Goal: Transaction & Acquisition: Download file/media

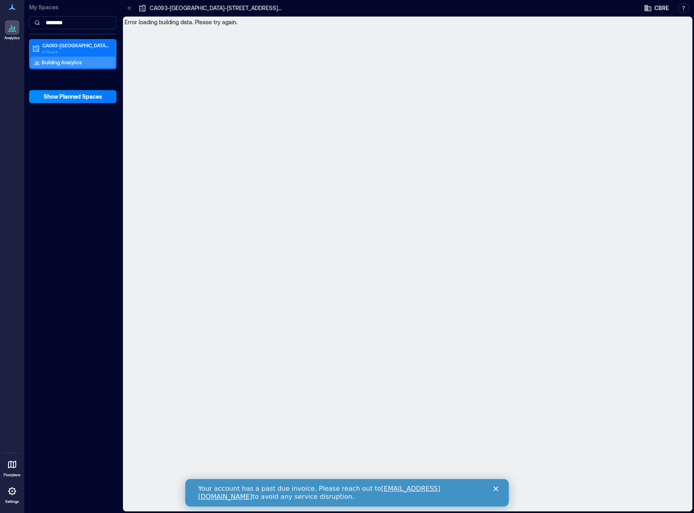
click at [131, 11] on icon at bounding box center [129, 8] width 8 height 8
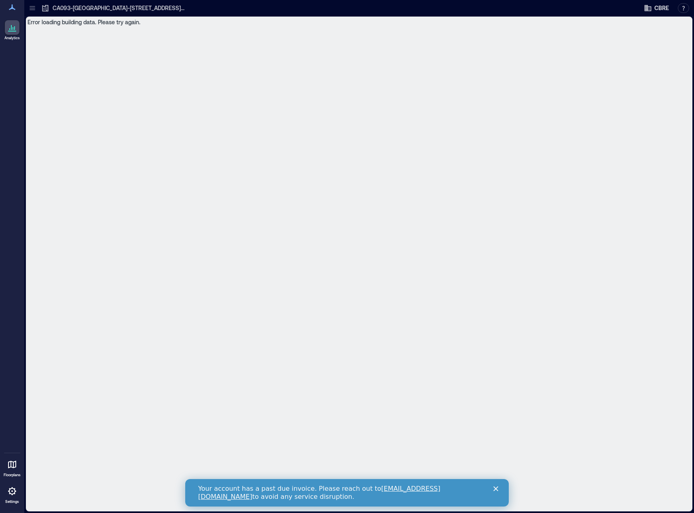
click at [35, 10] on icon at bounding box center [32, 9] width 5 height 1
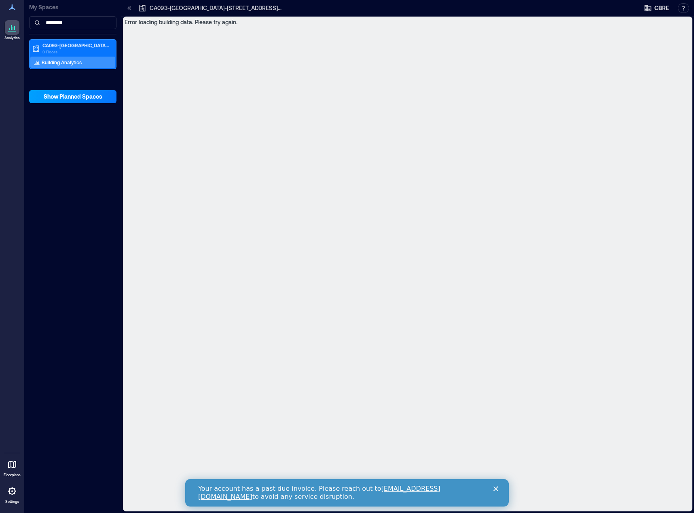
click at [73, 95] on span "Show Planned Spaces" at bounding box center [73, 97] width 59 height 8
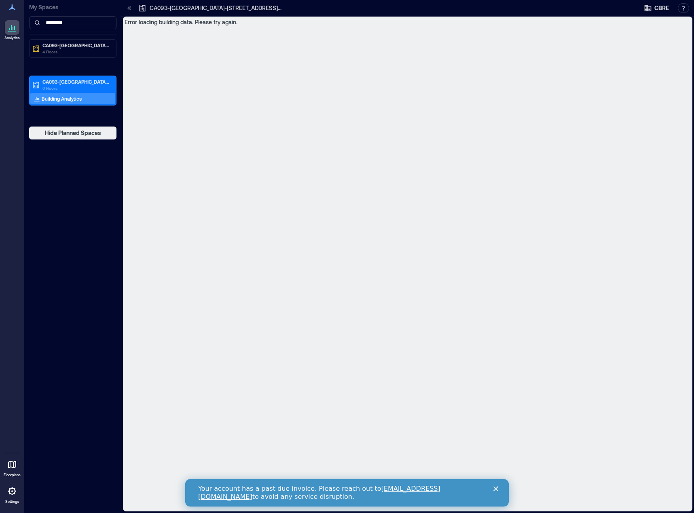
click at [14, 30] on icon at bounding box center [14, 28] width 1 height 4
click at [80, 22] on input "********" at bounding box center [72, 22] width 87 height 13
click at [81, 23] on input "********" at bounding box center [72, 22] width 87 height 13
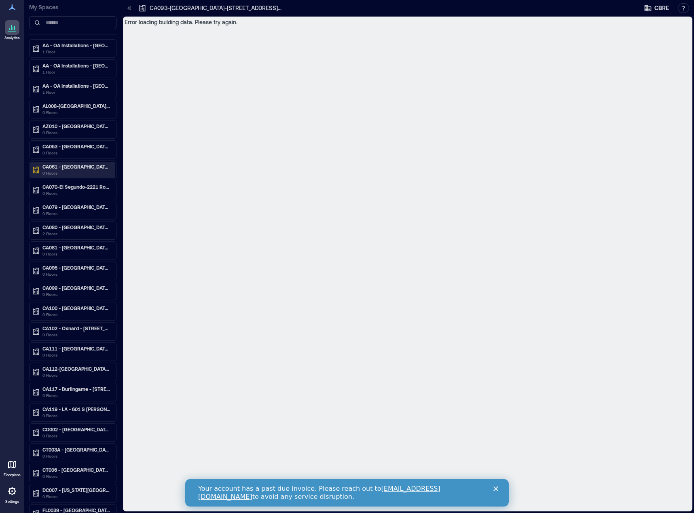
click at [40, 171] on icon at bounding box center [36, 170] width 8 height 8
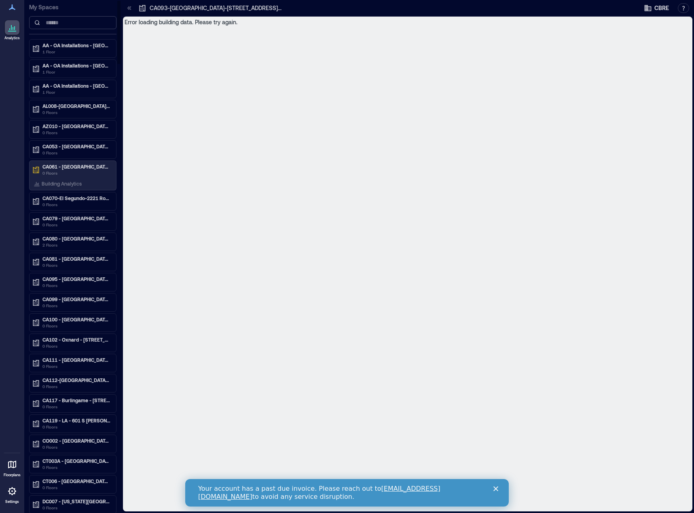
click at [70, 23] on input at bounding box center [72, 22] width 87 height 13
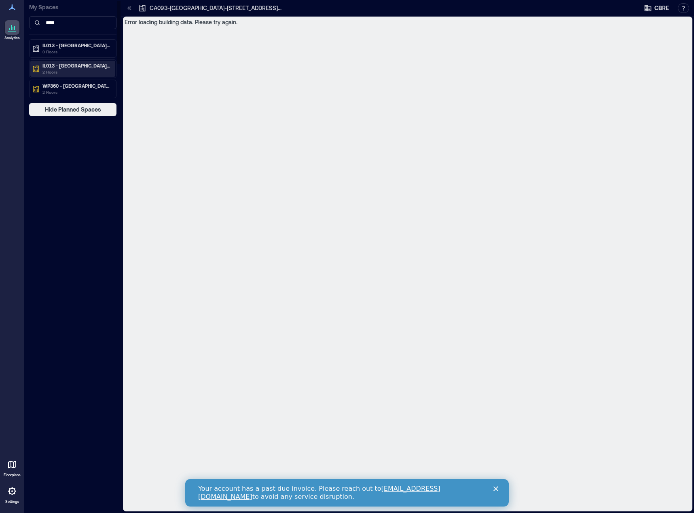
type input "****"
click at [55, 66] on p "IL013 - [GEOGRAPHIC_DATA] - [STREET_ADDRESS][PERSON_NAME]" at bounding box center [76, 65] width 68 height 6
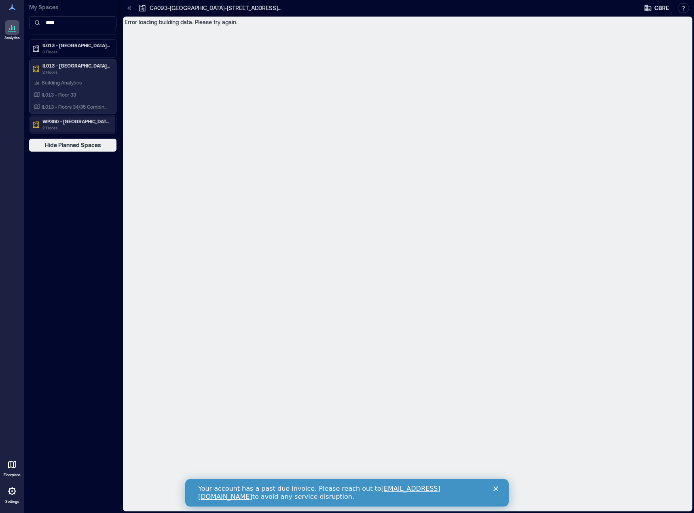
click at [68, 121] on p "WP360 - [GEOGRAPHIC_DATA] - [STREET_ADDRESS]" at bounding box center [76, 121] width 68 height 6
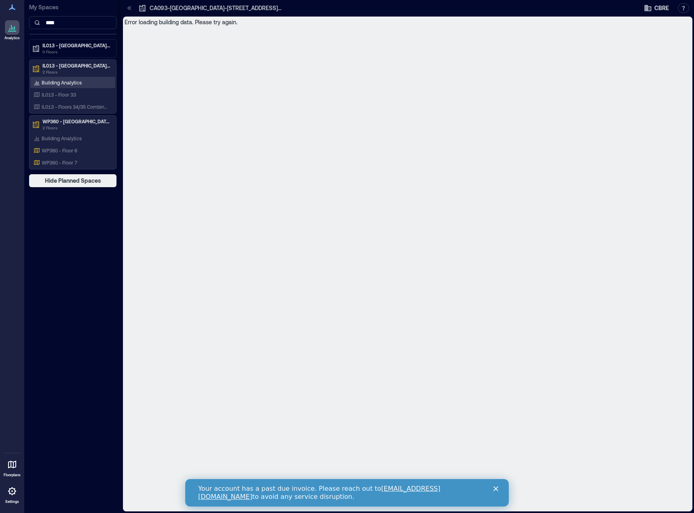
click at [61, 80] on p "Building Analytics" at bounding box center [62, 82] width 40 height 6
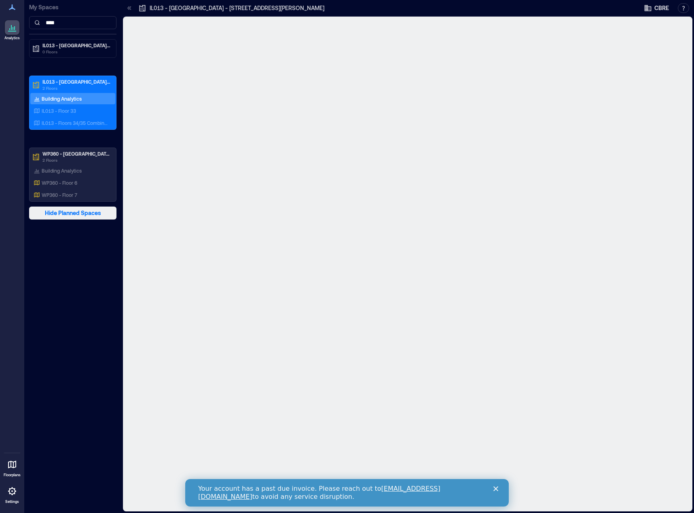
click at [62, 212] on span "Hide Planned Spaces" at bounding box center [73, 213] width 56 height 8
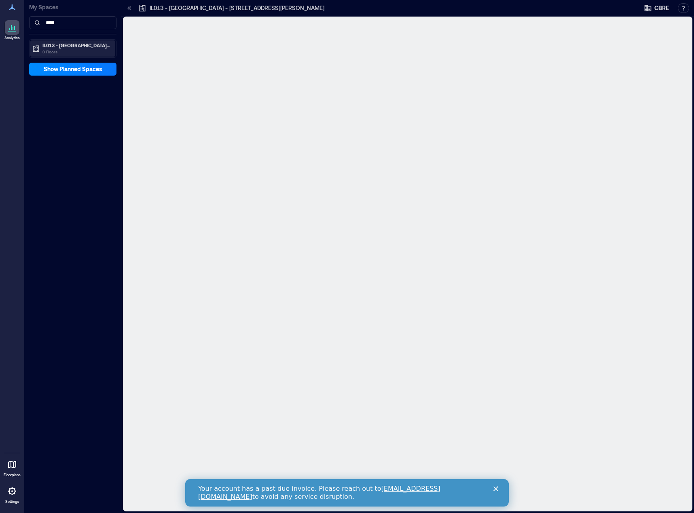
click at [77, 43] on p "IL013 - [GEOGRAPHIC_DATA] - [STREET_ADDRESS][PERSON_NAME]" at bounding box center [76, 45] width 68 height 6
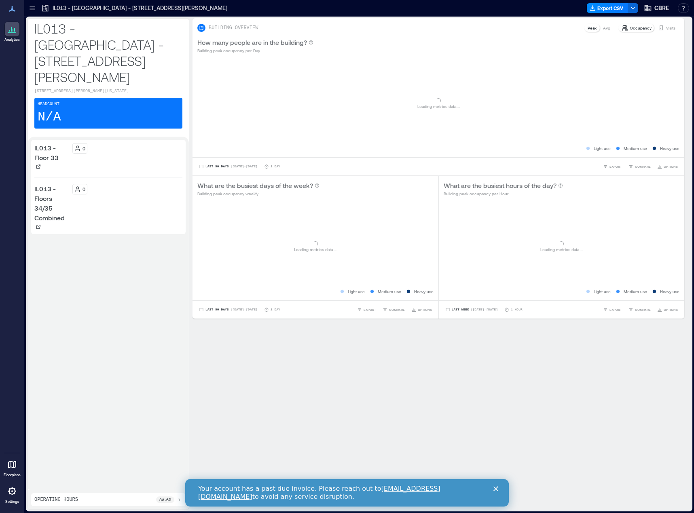
click at [34, 8] on icon at bounding box center [32, 8] width 8 height 8
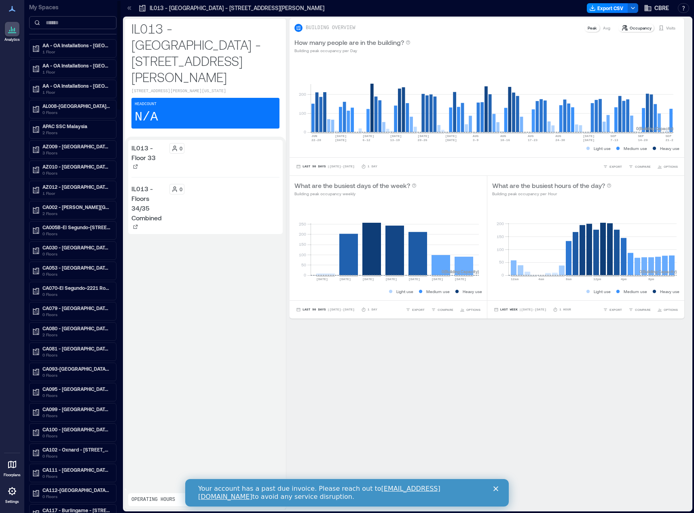
click at [61, 23] on input at bounding box center [72, 22] width 87 height 13
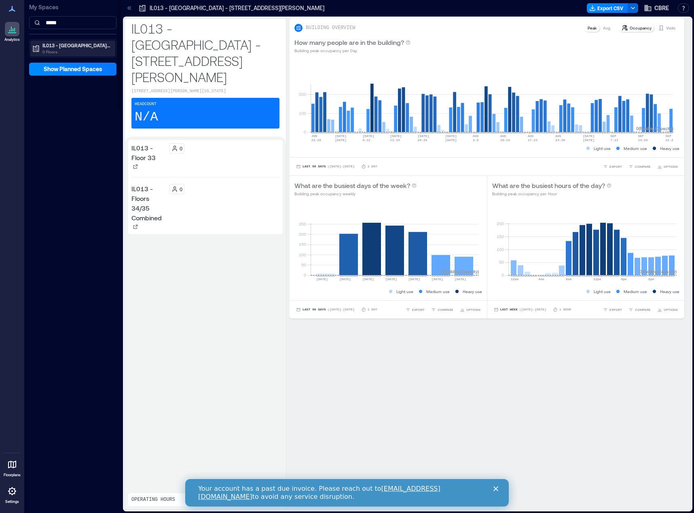
type input "*****"
click at [70, 41] on div "IL013 - Chicago - 321 North Clark St.. 0 Floors" at bounding box center [72, 48] width 85 height 16
click at [49, 59] on p "Building Analytics" at bounding box center [62, 62] width 40 height 6
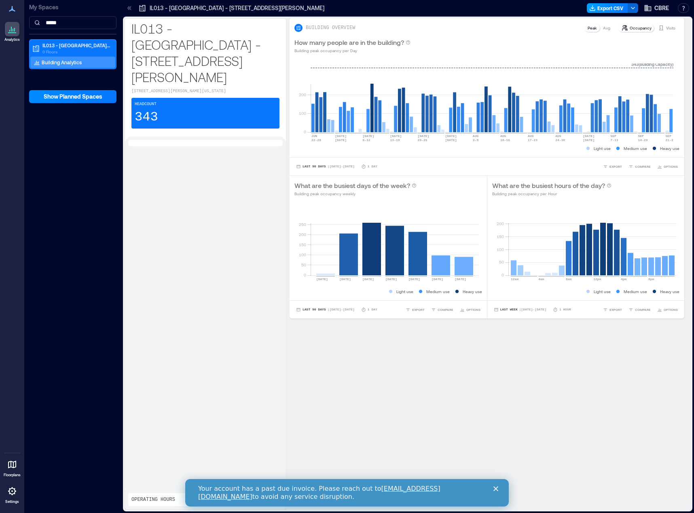
click at [594, 12] on button "Export CSV" at bounding box center [607, 8] width 41 height 10
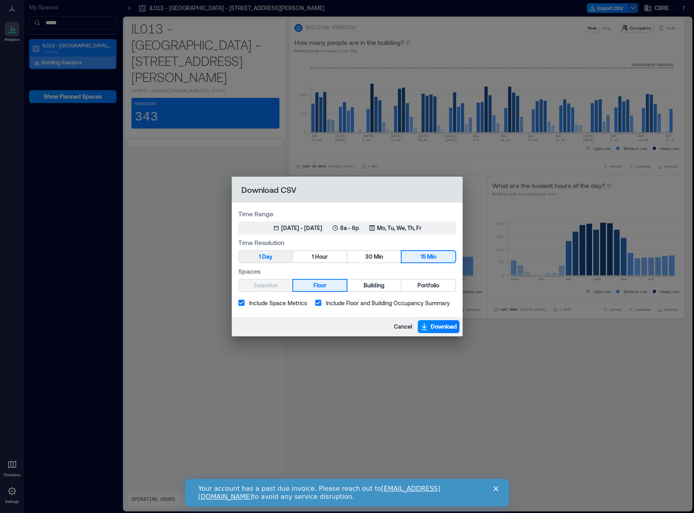
click at [271, 259] on span "Day" at bounding box center [267, 257] width 11 height 10
click at [321, 227] on div "Jun 23, 2025 - Sep 22, 2025" at bounding box center [301, 228] width 41 height 8
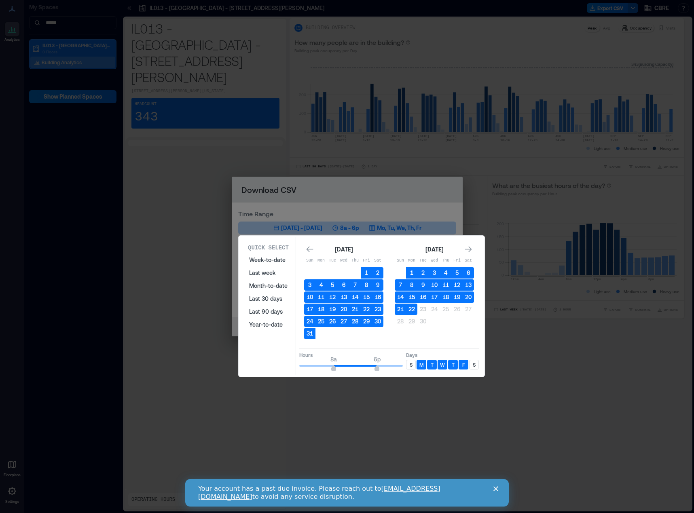
click at [410, 268] on button "1" at bounding box center [411, 272] width 11 height 11
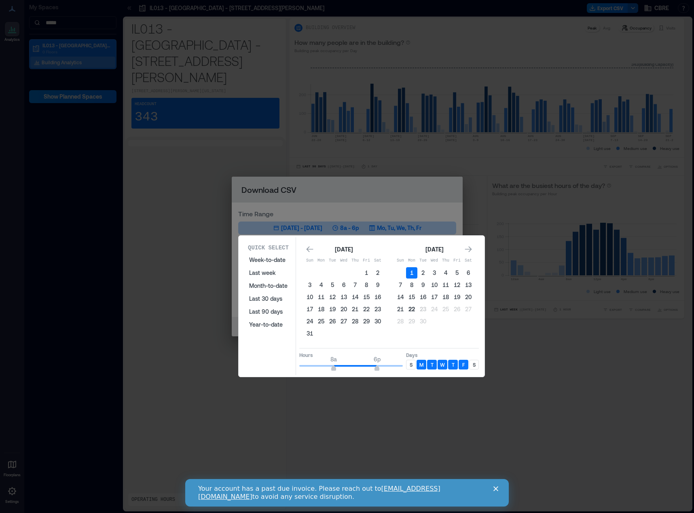
click at [416, 311] on button "22" at bounding box center [411, 309] width 11 height 11
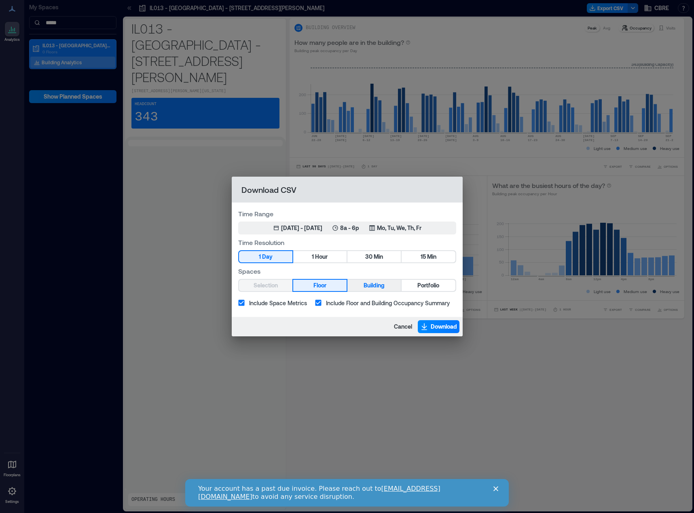
click at [374, 282] on span "Building" at bounding box center [374, 286] width 21 height 10
click at [439, 324] on span "Download" at bounding box center [444, 327] width 26 height 8
